Goal: Communication & Community: Ask a question

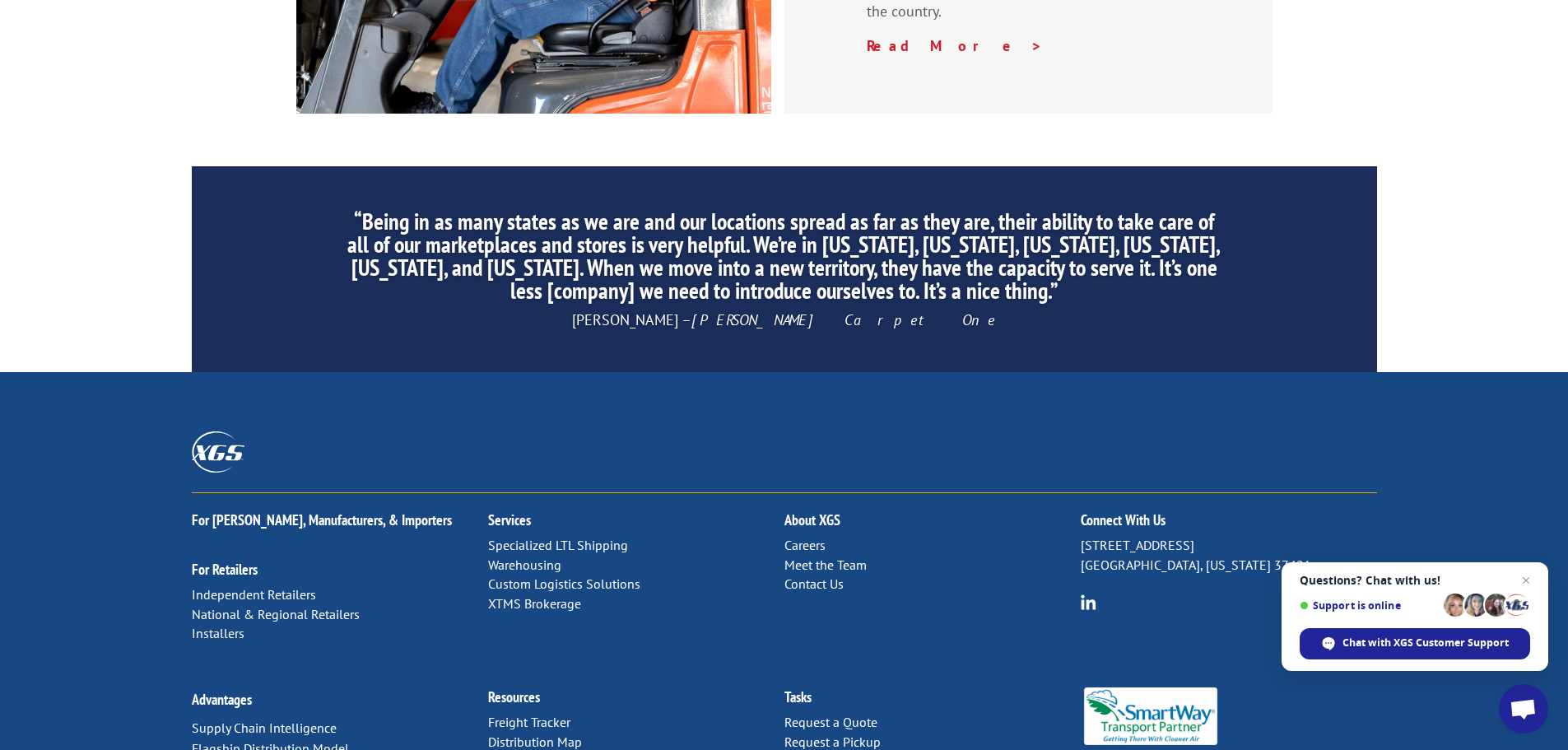
scroll to position [2507, 0]
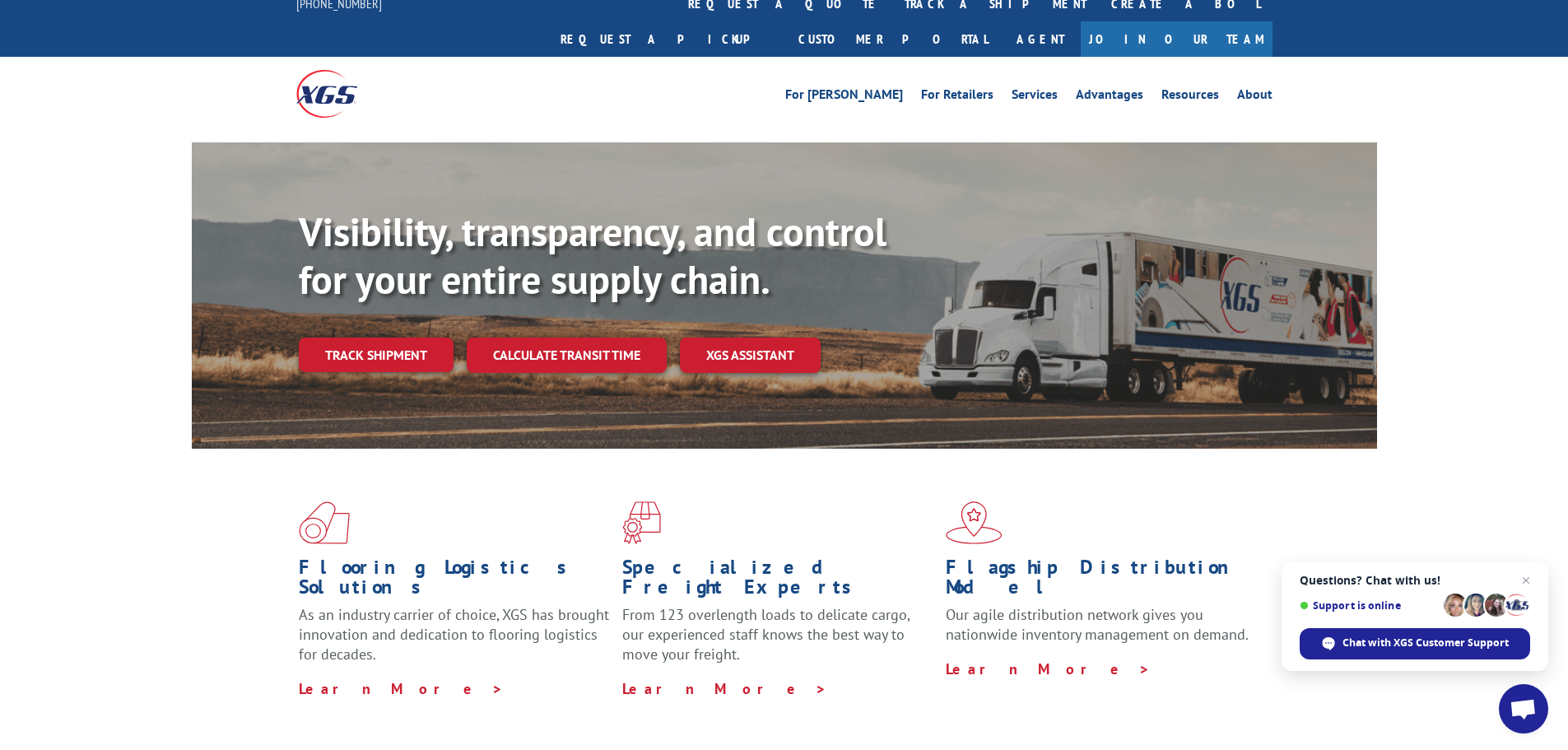
scroll to position [0, 0]
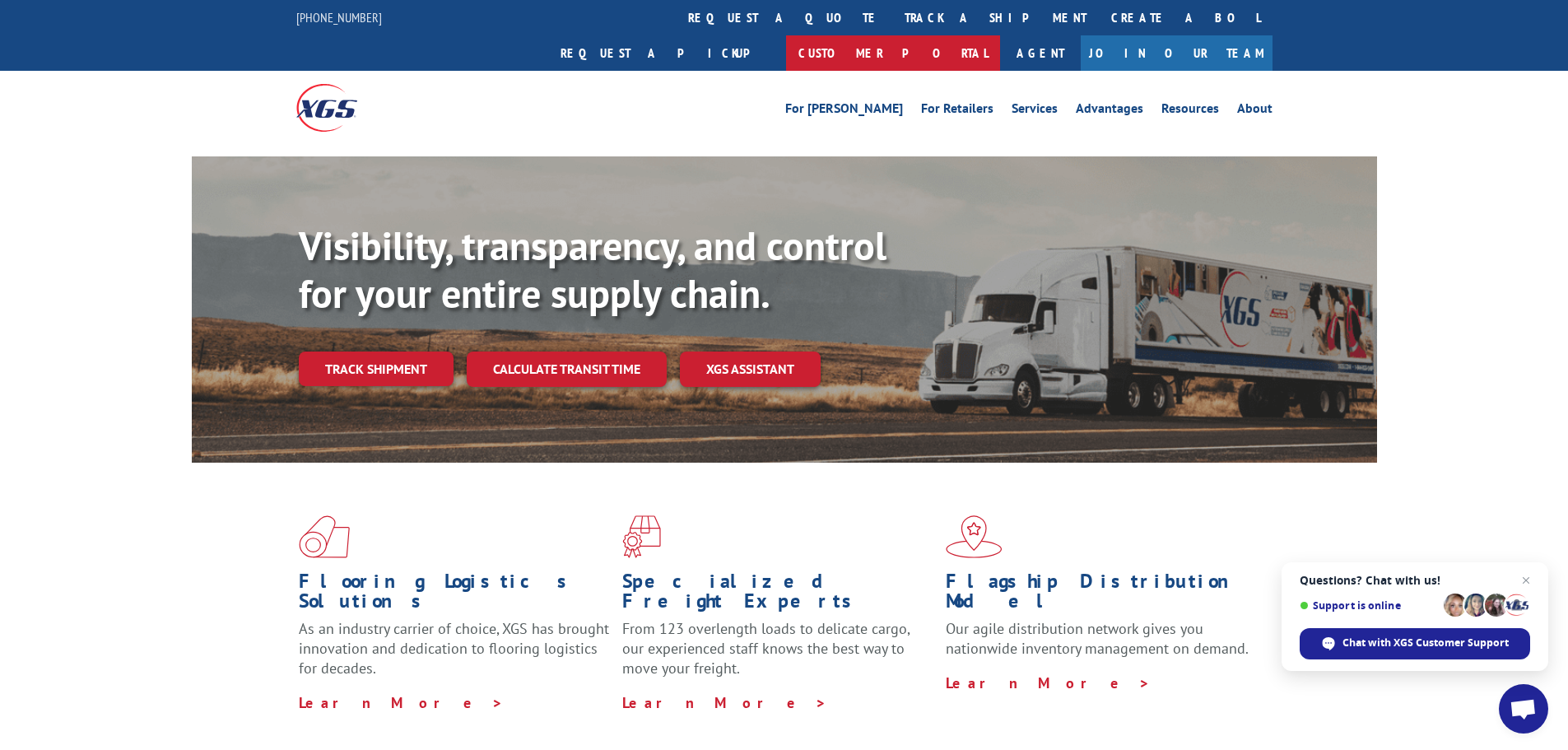
click at [1000, 35] on link "Customer Portal" at bounding box center [893, 52] width 214 height 35
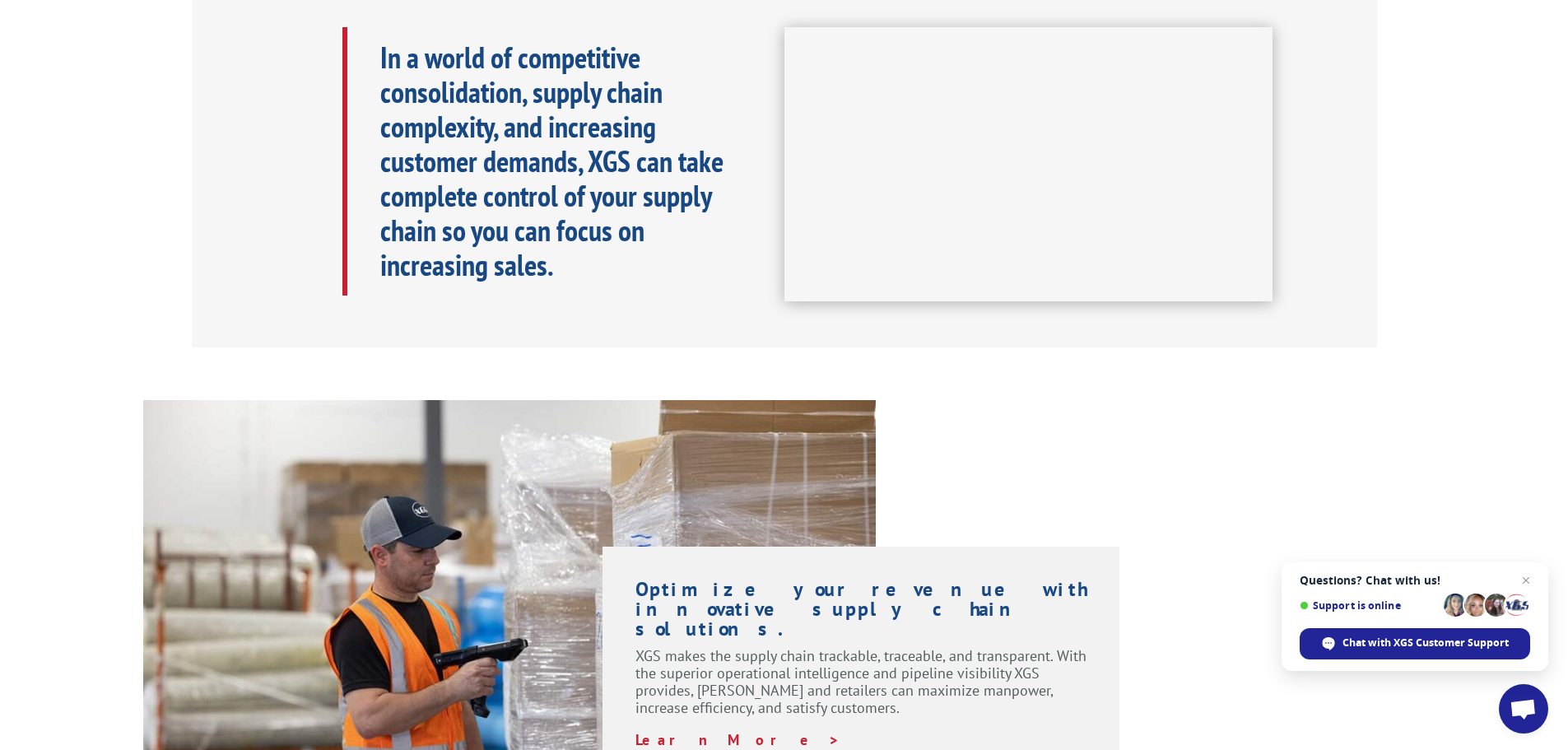
scroll to position [823, 0]
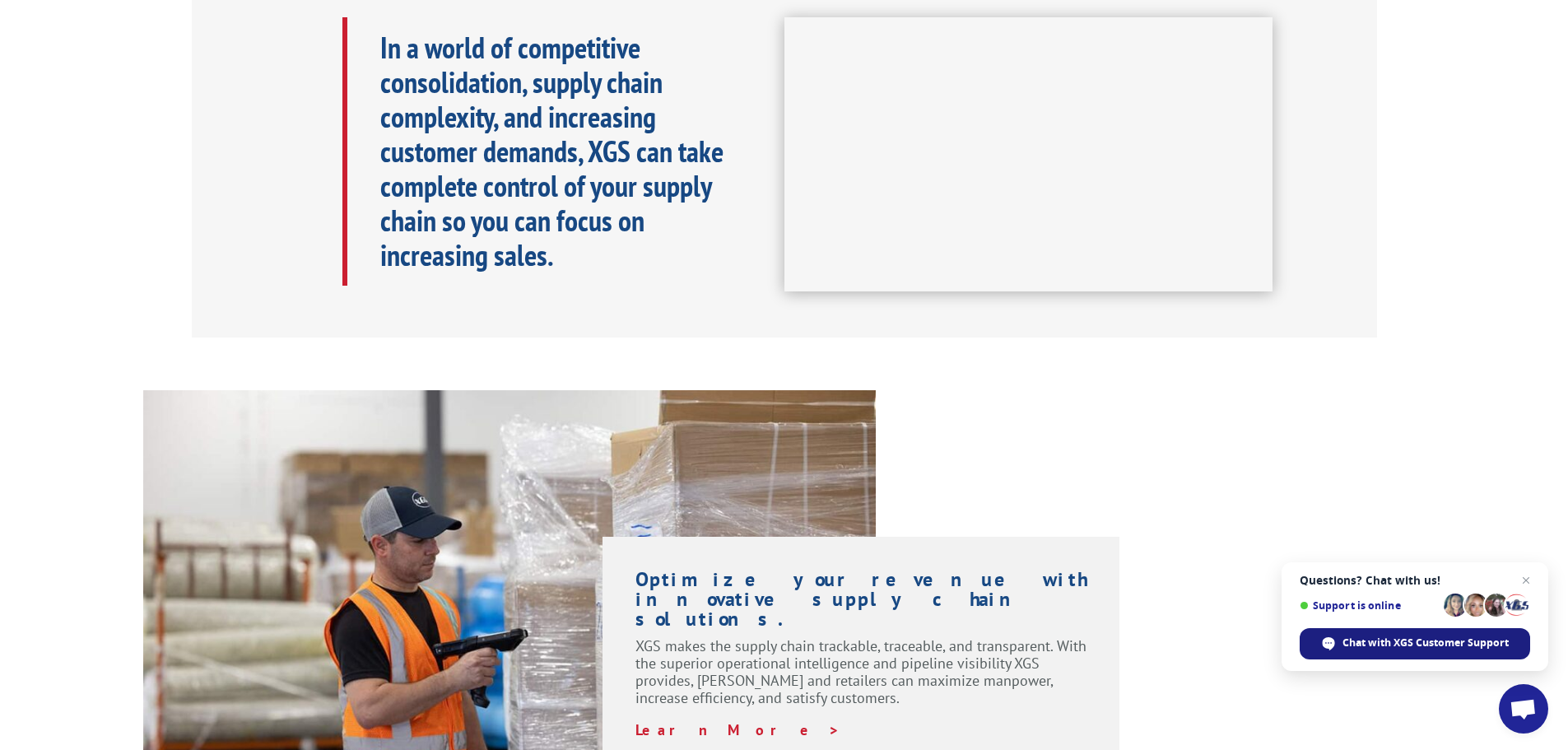
click at [1402, 648] on span "Chat with XGS Customer Support" at bounding box center [1425, 643] width 166 height 15
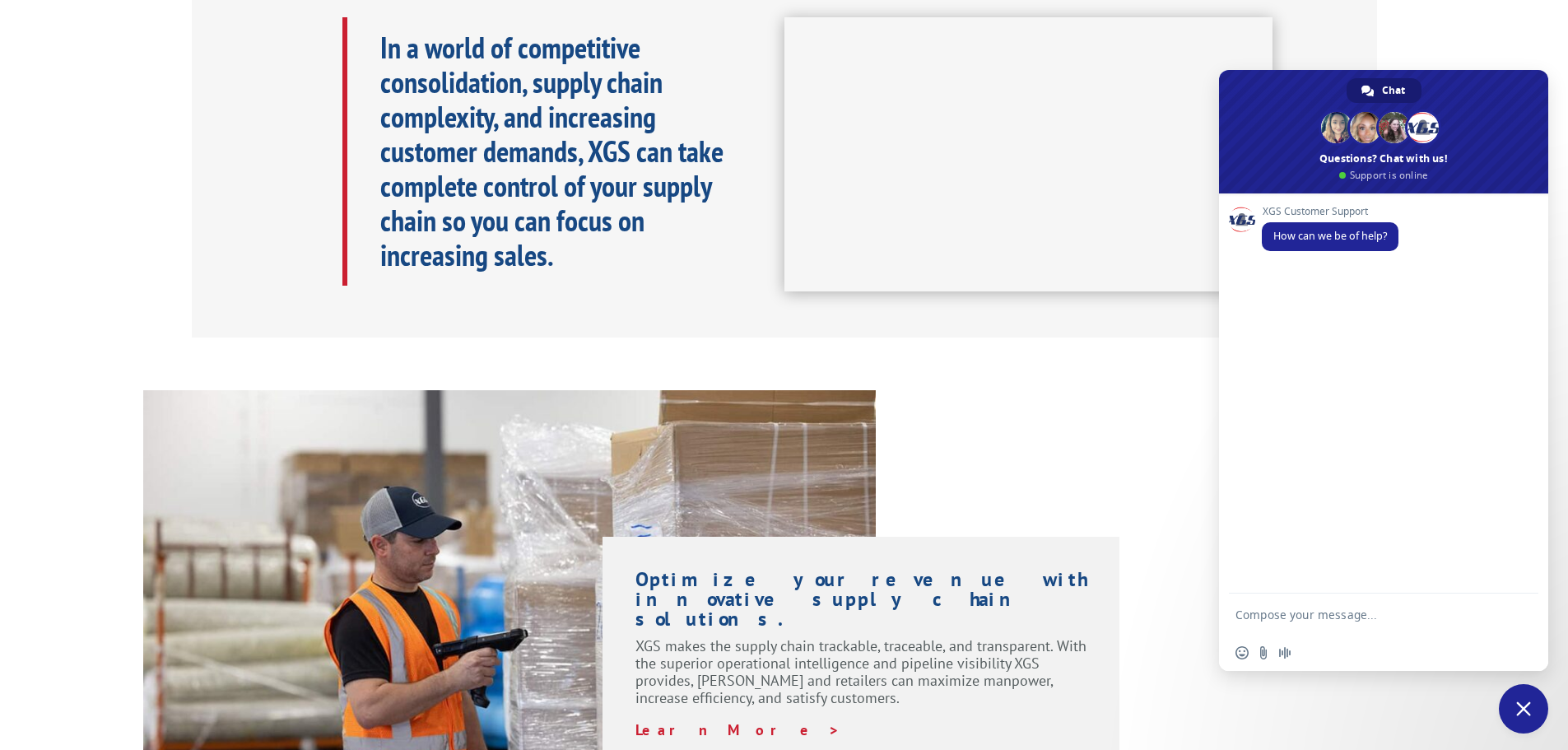
click at [1288, 611] on textarea "Compose your message..." at bounding box center [1367, 614] width 263 height 41
type textarea "good morining"
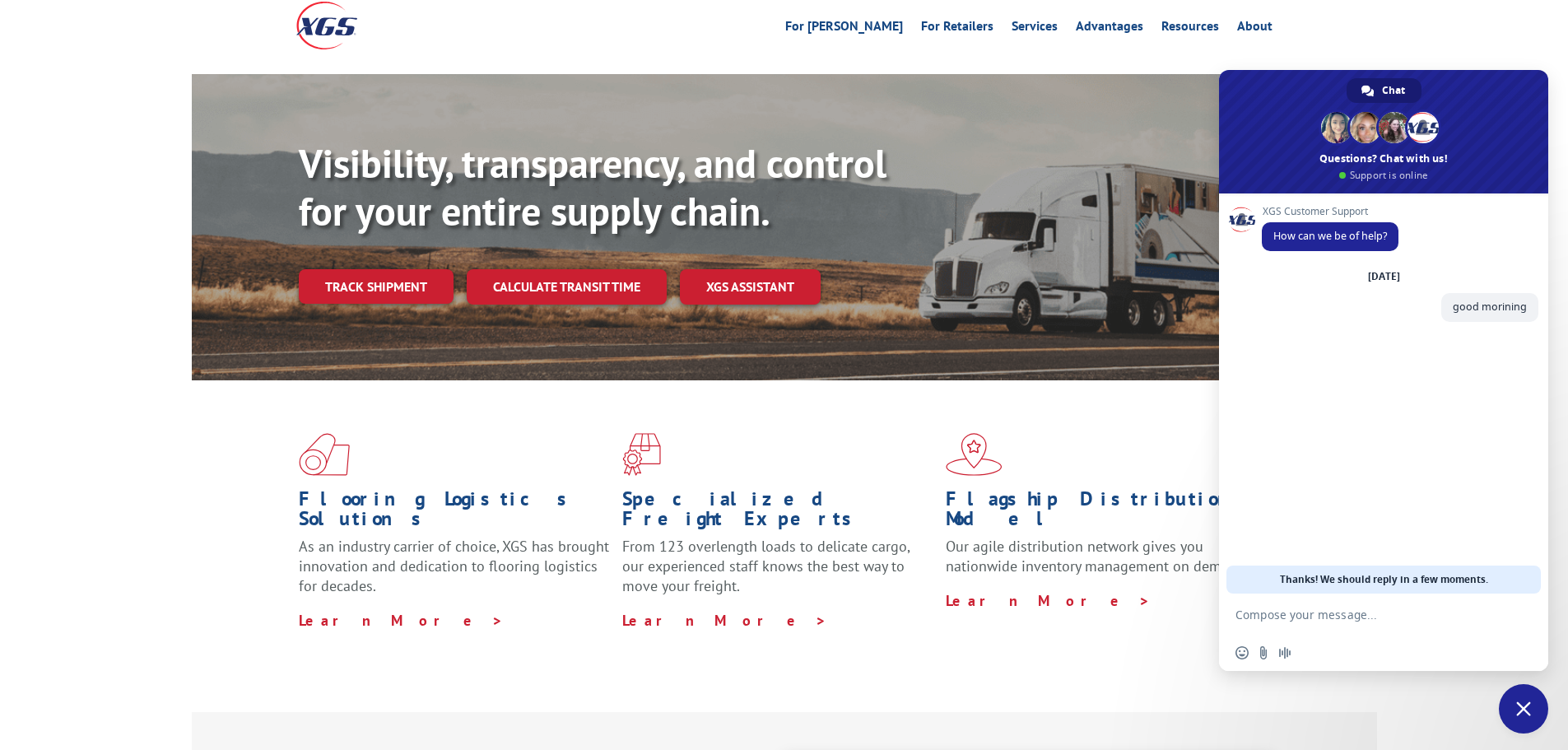
scroll to position [0, 0]
